Goal: Entertainment & Leisure: Consume media (video, audio)

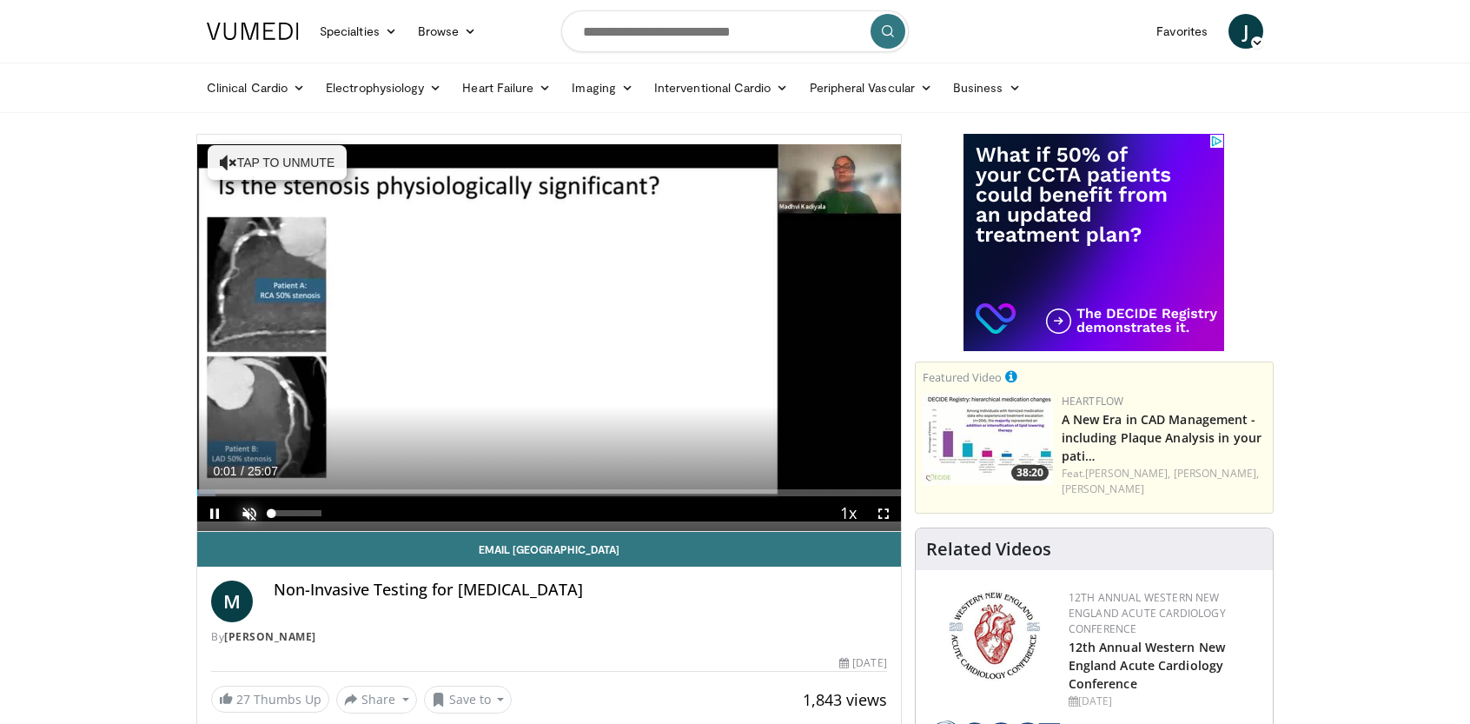
click at [248, 504] on span "Video Player" at bounding box center [249, 513] width 35 height 35
click at [886, 511] on span "Video Player" at bounding box center [883, 513] width 35 height 35
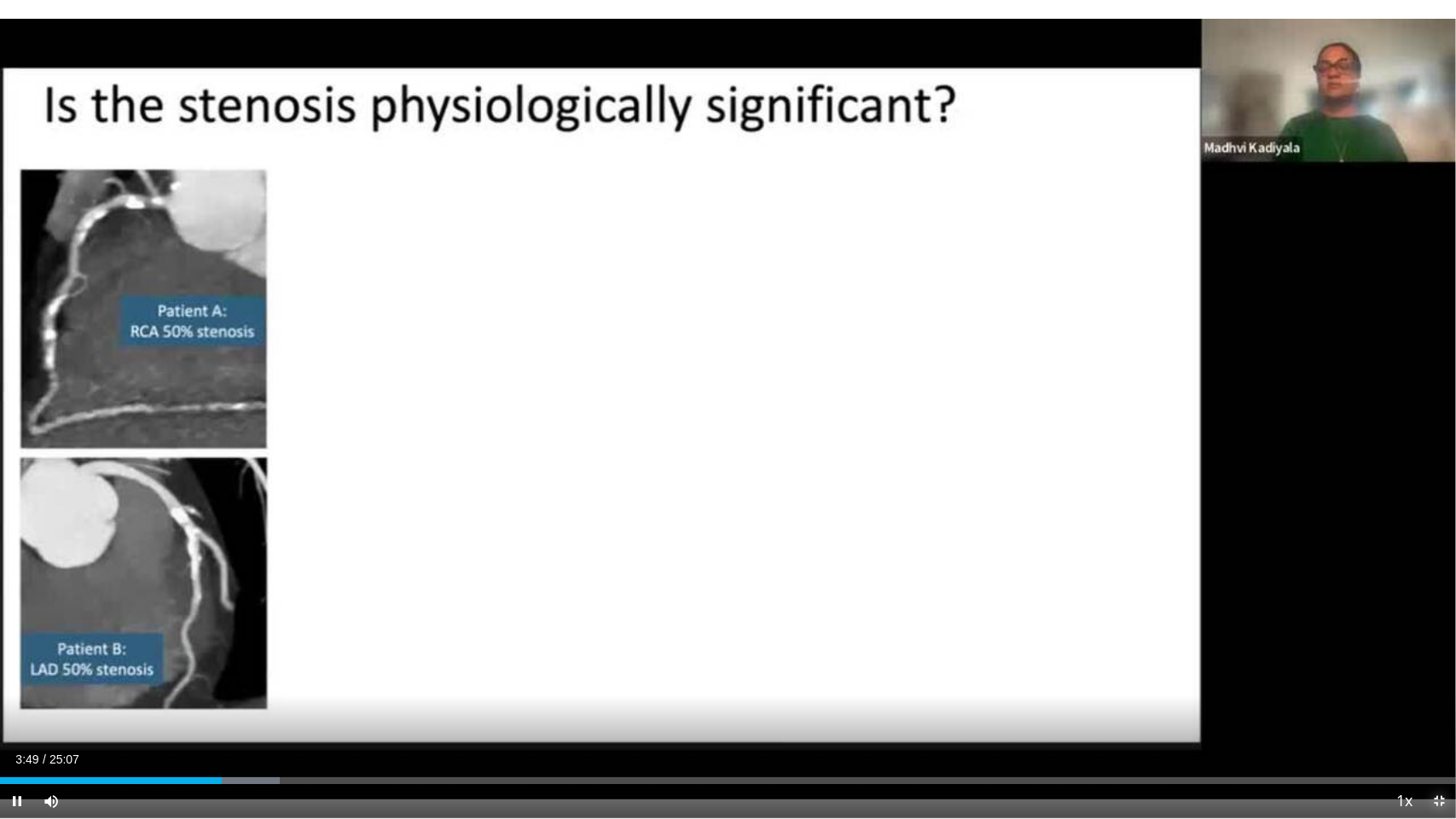
click at [1438, 710] on span "Video Player" at bounding box center [1439, 801] width 34 height 34
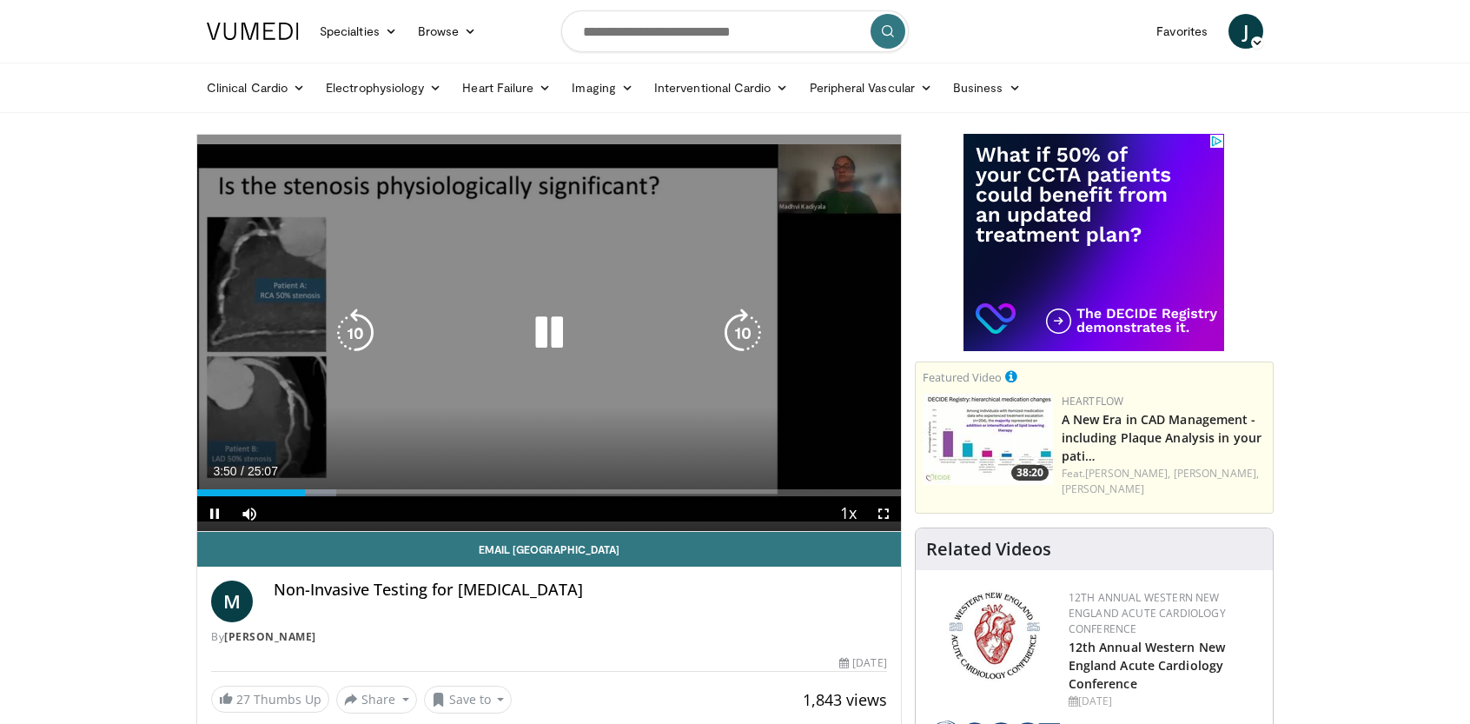
click at [707, 388] on div "10 seconds Tap to unmute" at bounding box center [549, 333] width 704 height 396
